Goal: Information Seeking & Learning: Learn about a topic

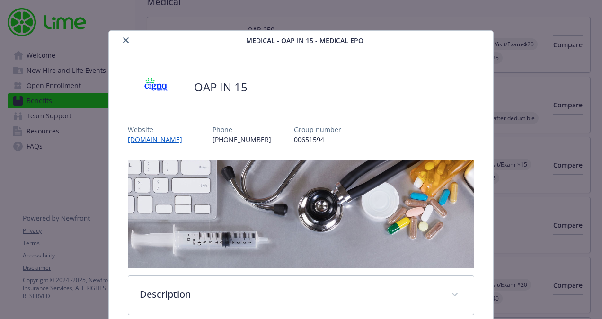
click at [126, 37] on icon "close" at bounding box center [126, 40] width 6 height 6
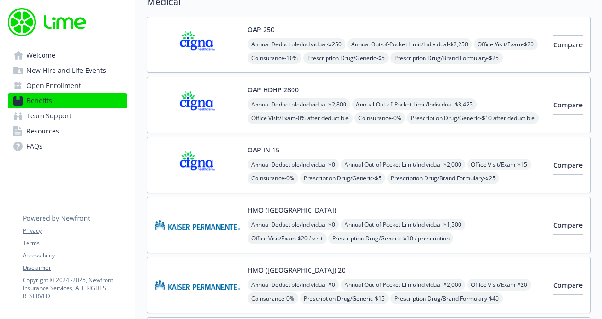
click at [255, 149] on button "OAP IN 15" at bounding box center [264, 150] width 32 height 10
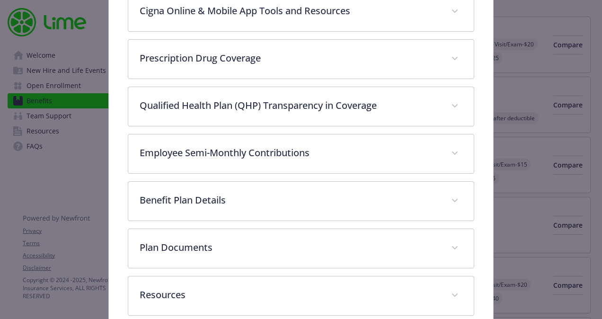
scroll to position [475, 0]
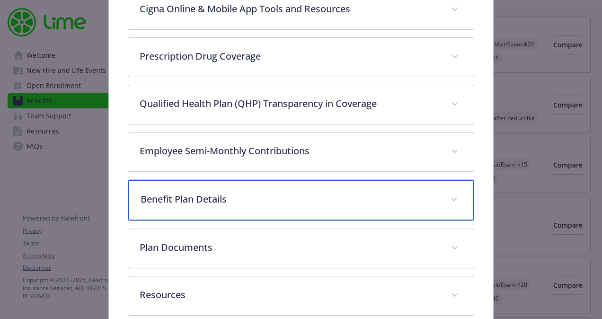
click at [277, 194] on p "Benefit Plan Details" at bounding box center [290, 199] width 298 height 14
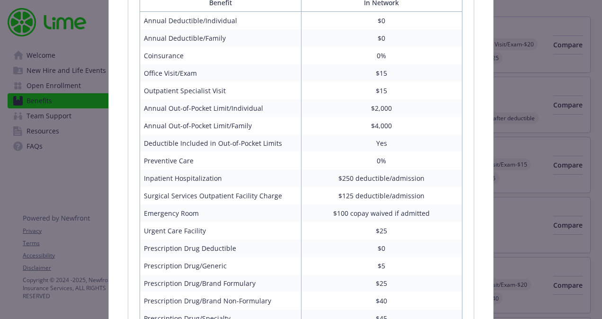
scroll to position [706, 0]
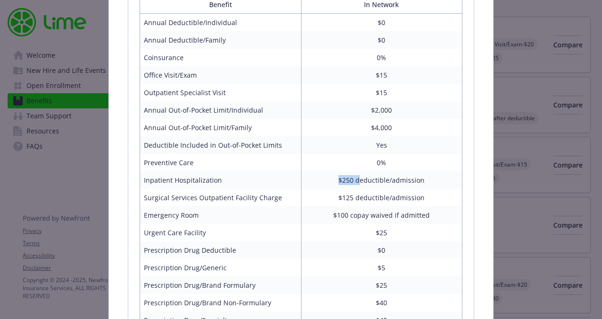
drag, startPoint x: 336, startPoint y: 179, endPoint x: 358, endPoint y: 176, distance: 22.4
click at [358, 176] on td "$250 deductible/admission" at bounding box center [381, 180] width 161 height 18
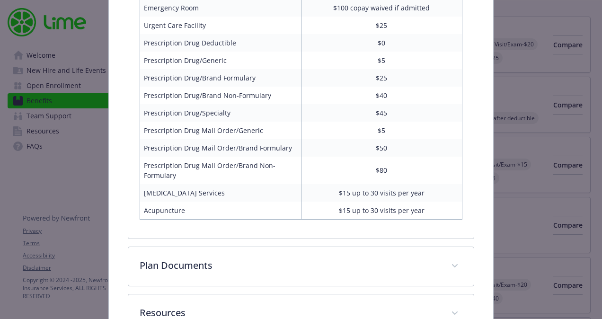
scroll to position [975, 0]
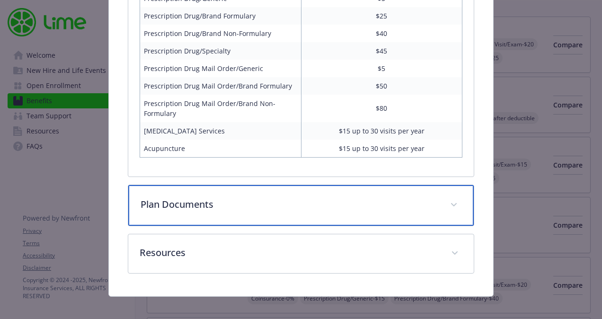
click at [345, 197] on p "Plan Documents" at bounding box center [290, 204] width 298 height 14
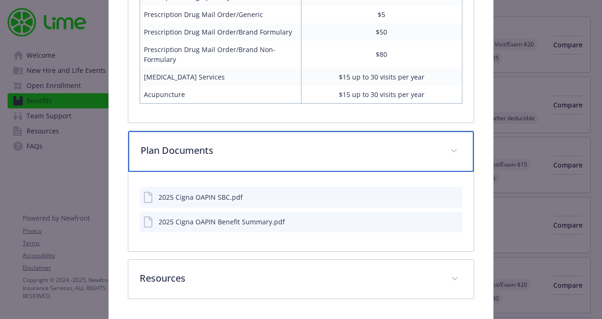
scroll to position [1044, 0]
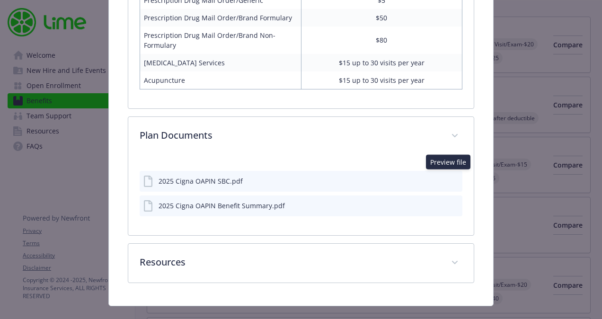
click at [449, 177] on icon "preview file" at bounding box center [453, 180] width 9 height 7
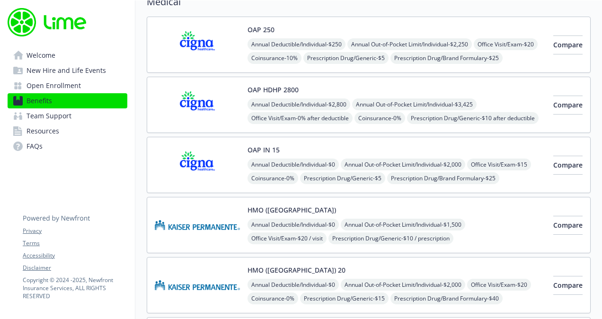
click at [200, 161] on img at bounding box center [197, 165] width 85 height 40
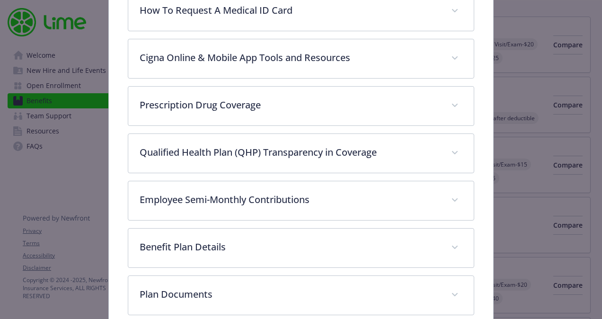
scroll to position [393, 0]
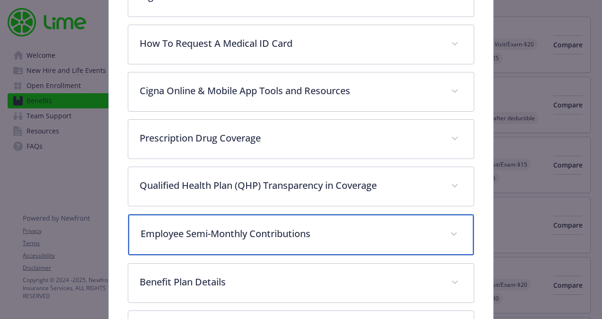
click at [361, 227] on p "Employee Semi-Monthly Contributions" at bounding box center [290, 234] width 298 height 14
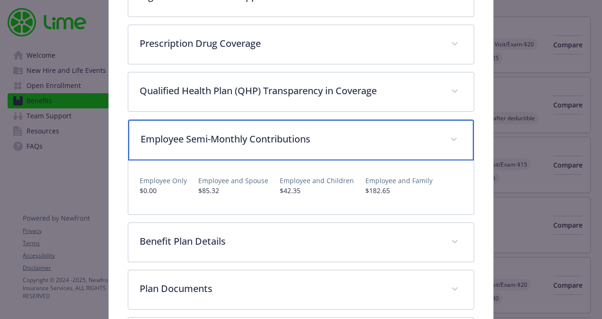
scroll to position [489, 0]
